Goal: Task Accomplishment & Management: Use online tool/utility

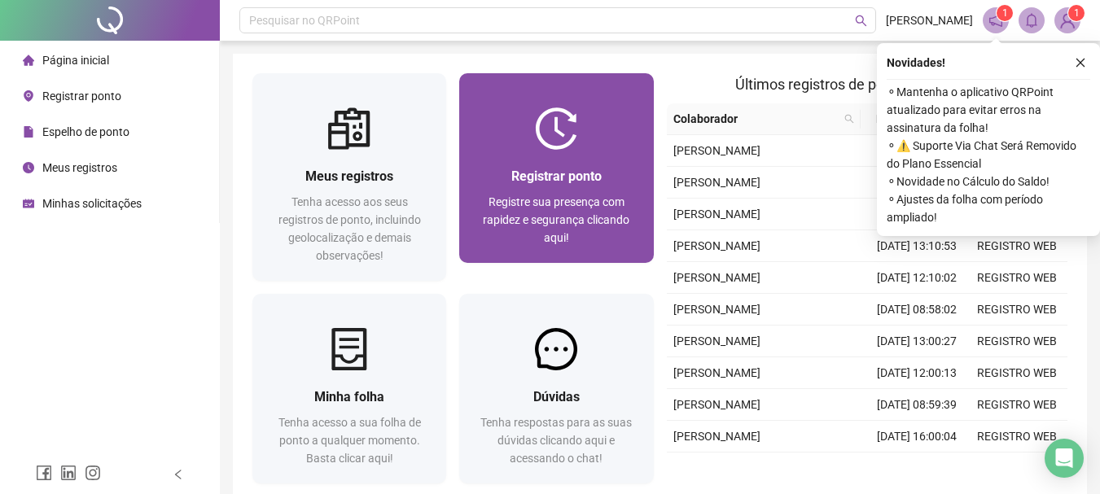
click at [564, 138] on img at bounding box center [556, 128] width 42 height 42
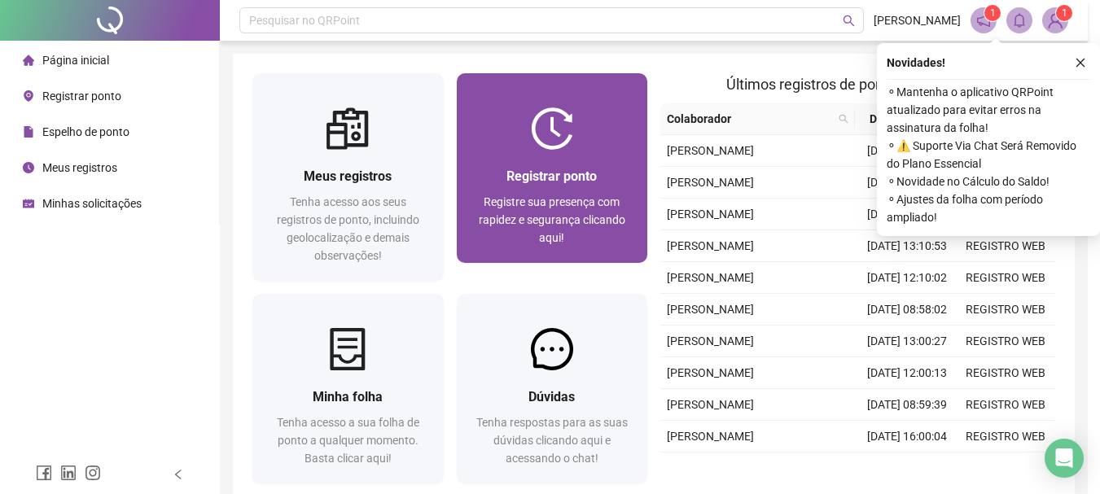
click at [555, 156] on div "13:00:20 Empregador : Colaborador : REGISTRAR PONTO SOLICITAR AJUSTE" at bounding box center [550, 198] width 531 height 279
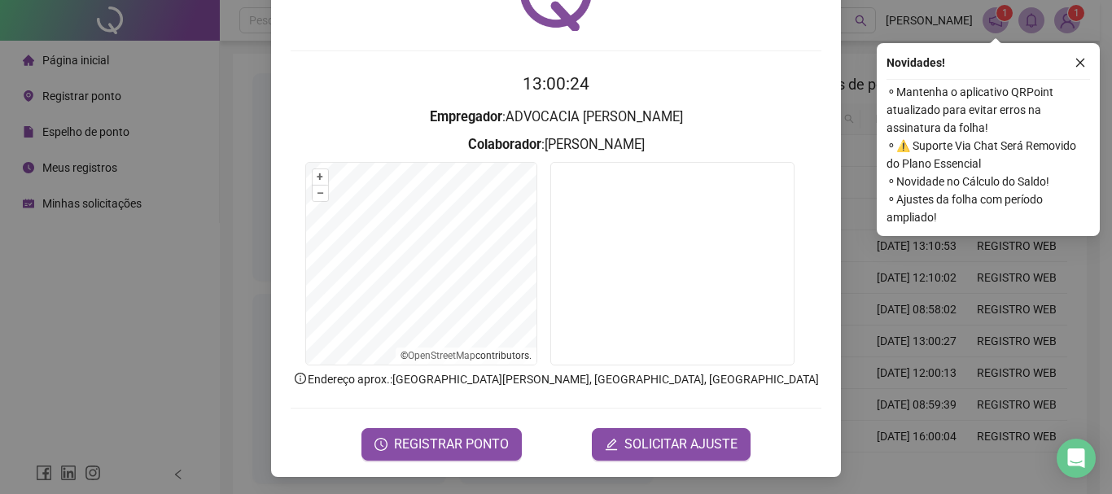
scroll to position [106, 0]
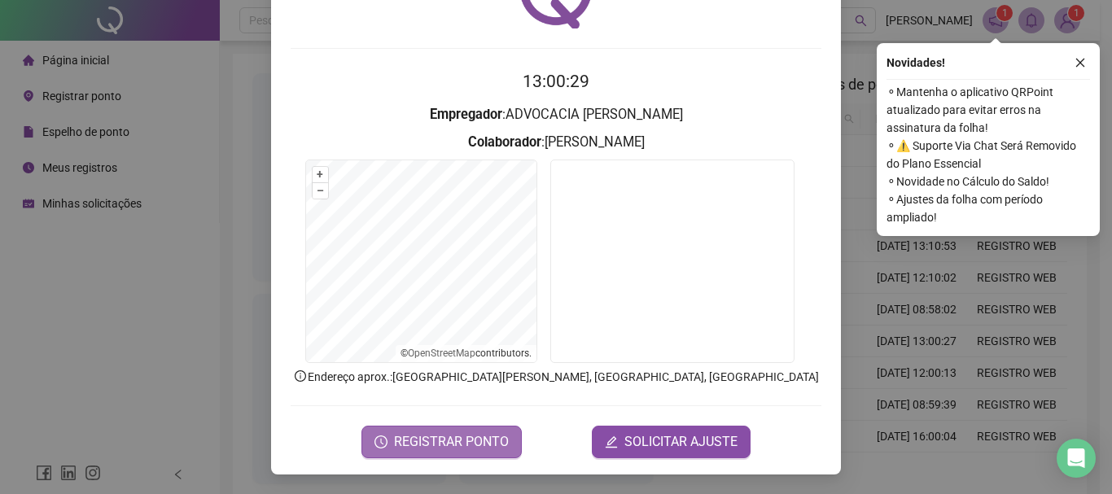
click at [470, 451] on span "REGISTRAR PONTO" at bounding box center [451, 442] width 115 height 20
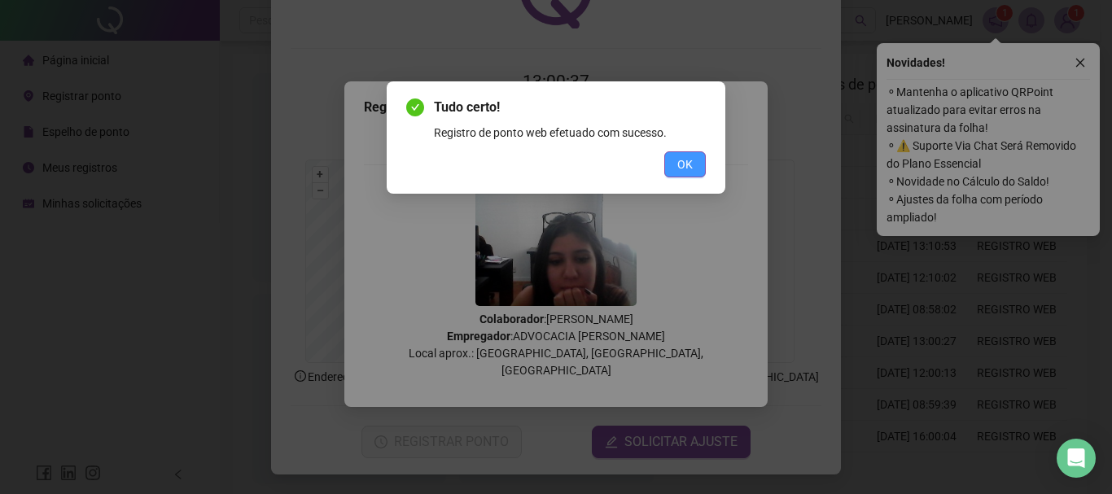
click at [682, 155] on button "OK" at bounding box center [686, 164] width 42 height 26
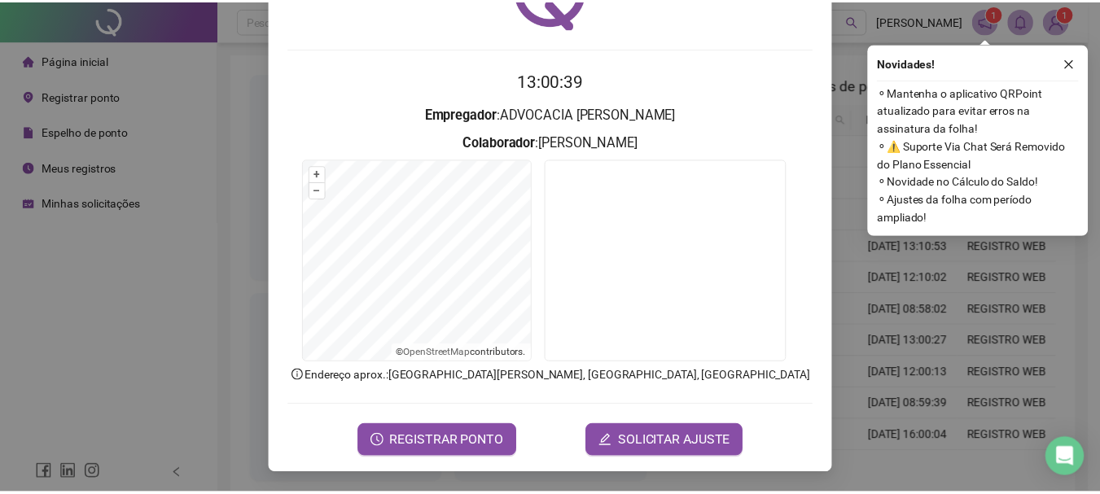
scroll to position [0, 0]
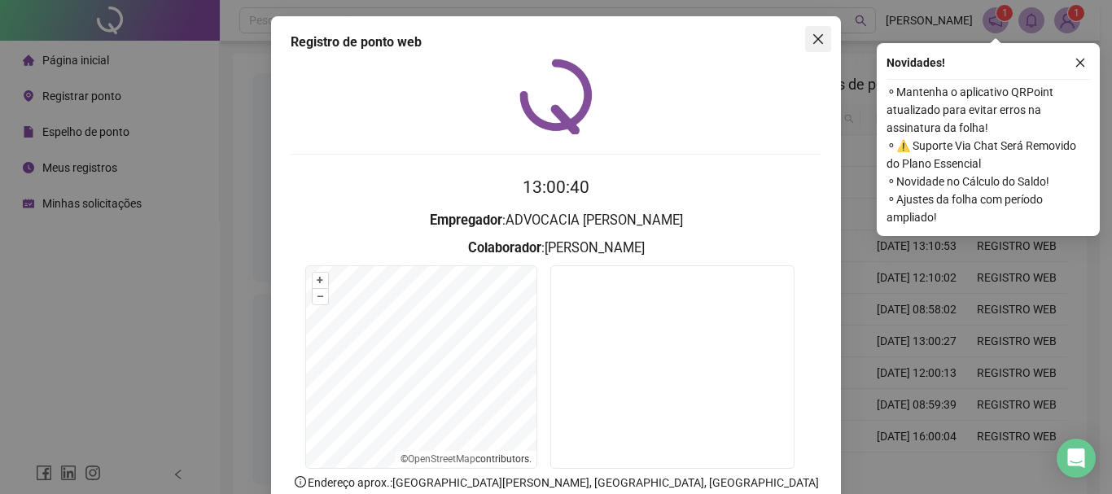
click at [812, 42] on icon "close" at bounding box center [818, 39] width 13 height 13
